Goal: Task Accomplishment & Management: Manage account settings

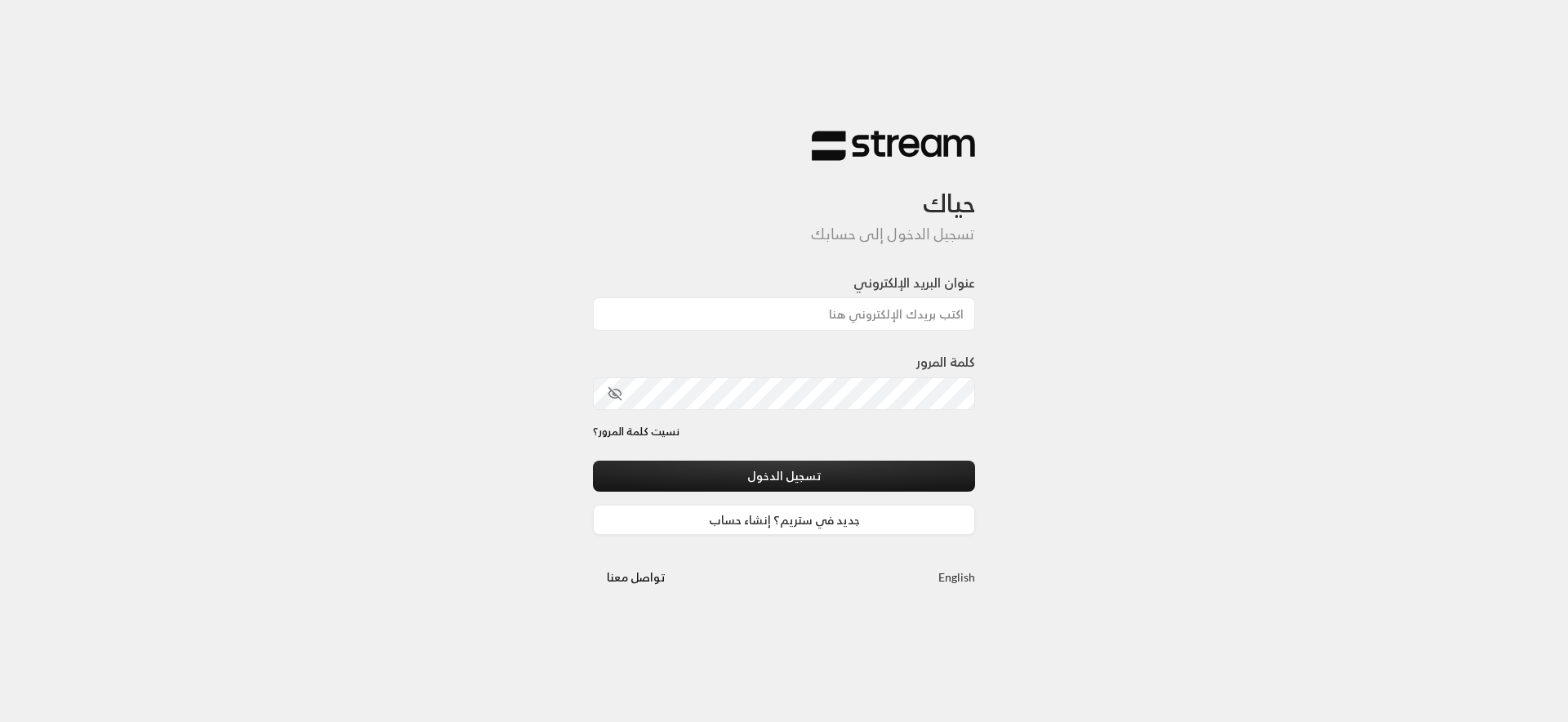
click at [802, 333] on div "عنوان البريد الإلكتروني" at bounding box center [783, 312] width 382 height 79
click at [802, 321] on input "عنوان البريد الإلكتروني" at bounding box center [783, 314] width 382 height 33
type input "ف"
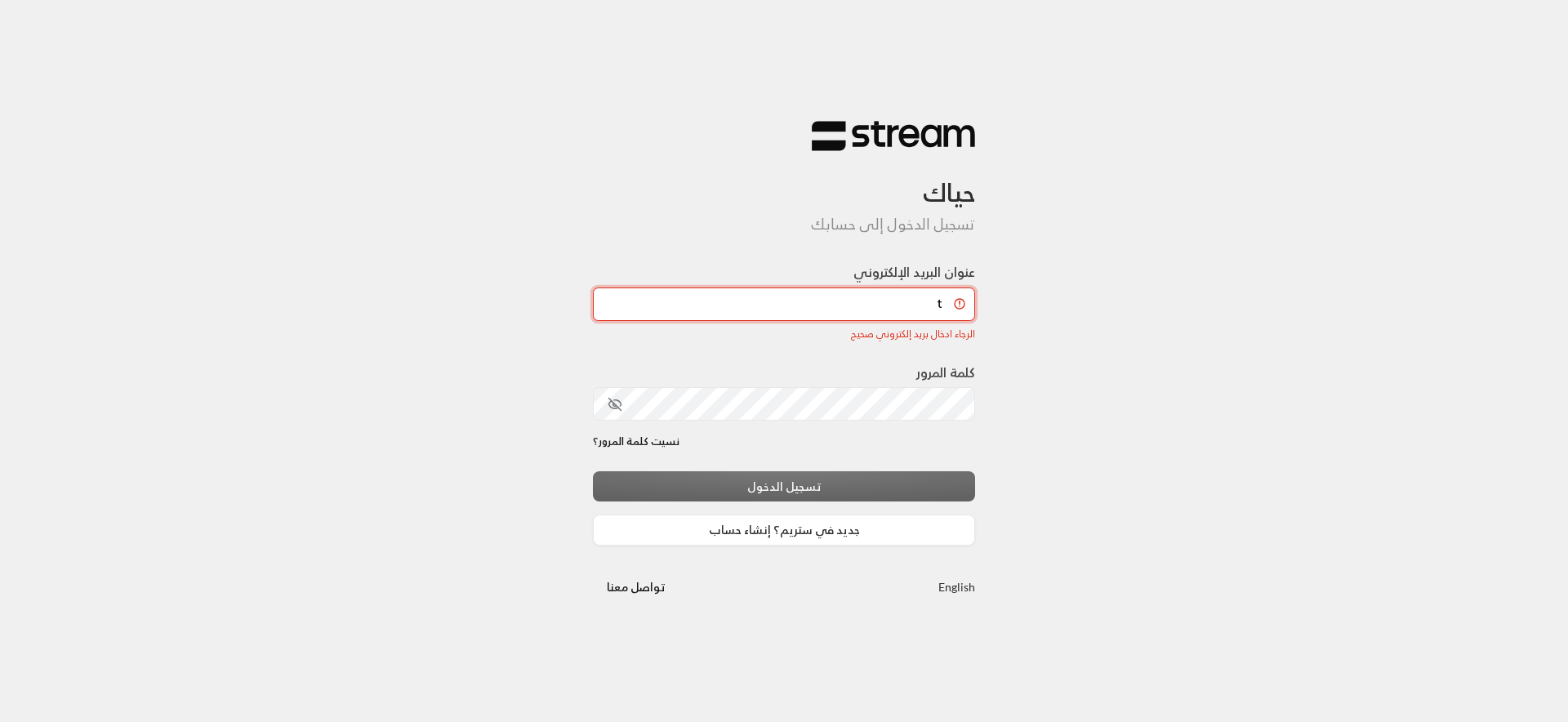
type input "[EMAIL_ADDRESS][DOMAIN_NAME]"
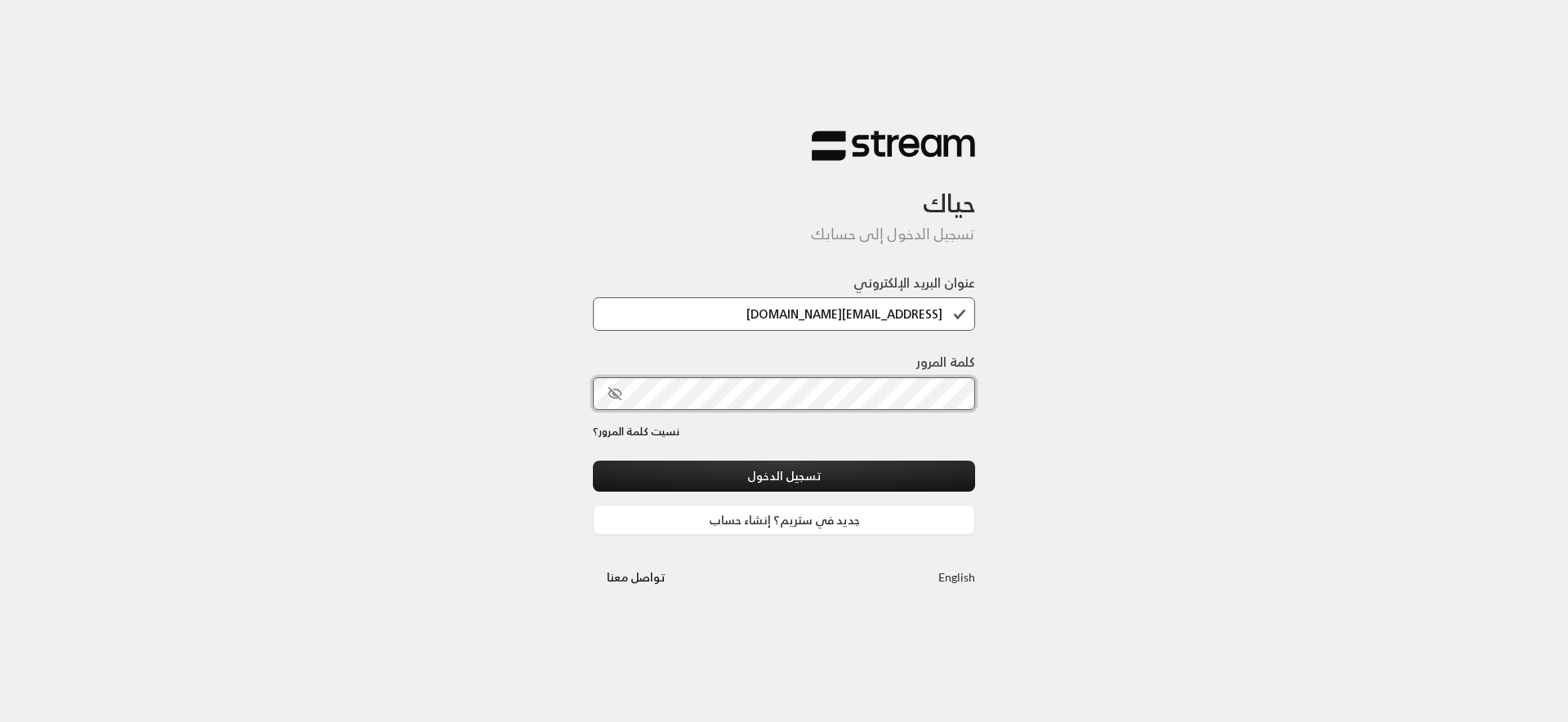
click at [593, 461] on button "تسجيل الدخول" at bounding box center [783, 476] width 382 height 31
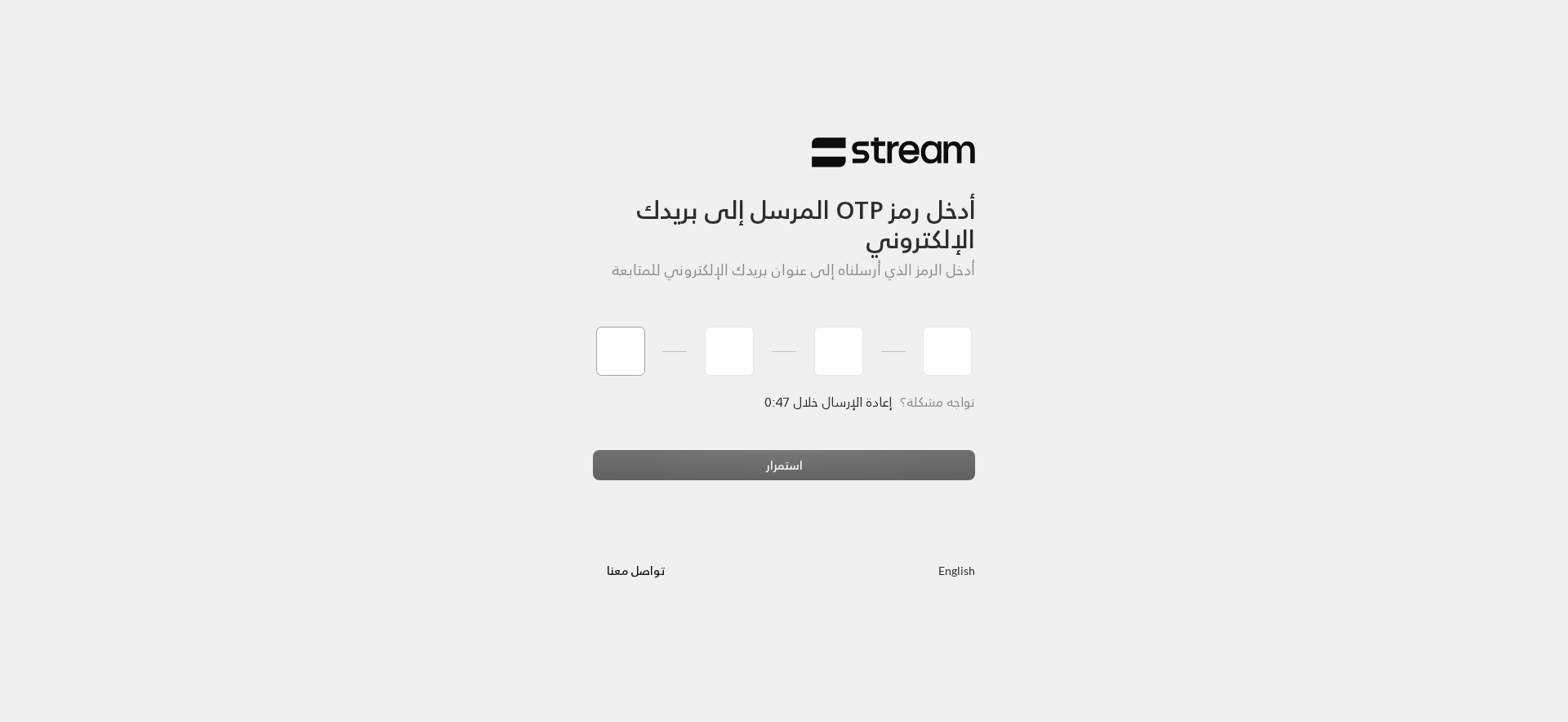
paste input "2"
type input "2"
type input "9"
type input "3"
type input "0"
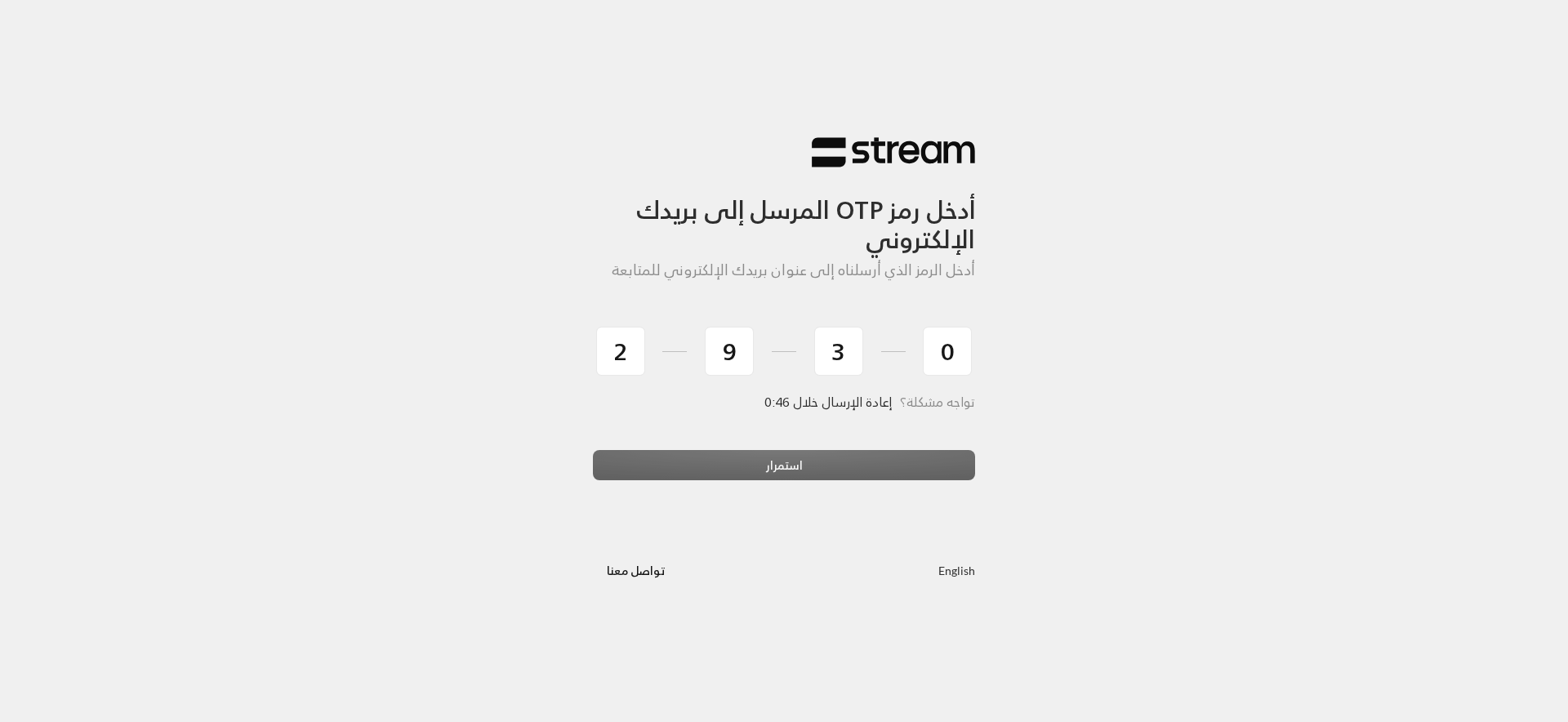
click at [711, 456] on div "استمرار" at bounding box center [783, 472] width 382 height 44
